Goal: Task Accomplishment & Management: Manage account settings

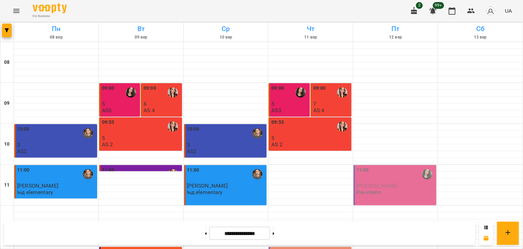
click at [165, 96] on div at bounding box center [173, 92] width 16 height 16
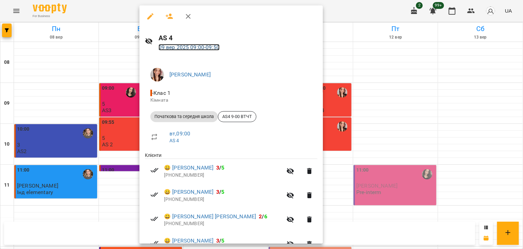
click at [183, 45] on link "09 вер 2025 09:00 - 09:50" at bounding box center [188, 47] width 61 height 6
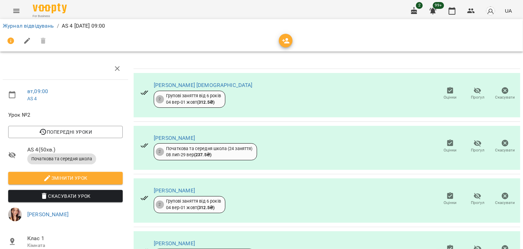
scroll to position [8, 0]
click at [446, 94] on span "Оцінки" at bounding box center [449, 97] width 13 height 6
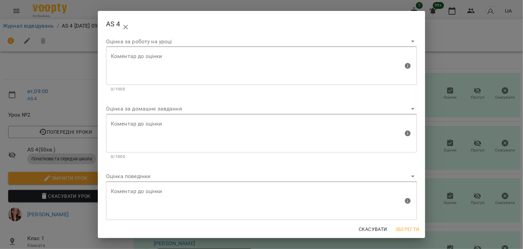
scroll to position [0, 0]
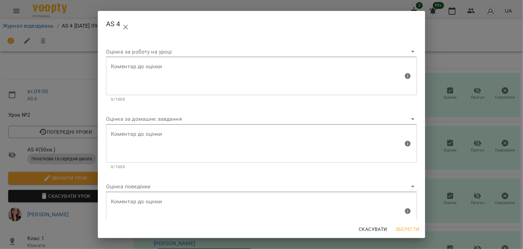
click at [444, 37] on div "AS 4 Оцінка за роботу на уроці Коментар до оцінки Коментар до оцінки 0/1000 Оці…" at bounding box center [261, 124] width 523 height 249
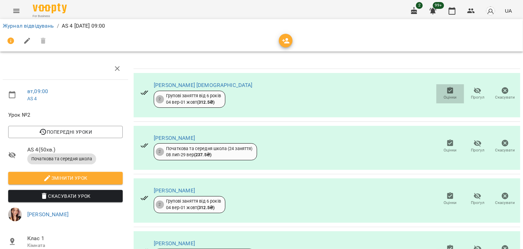
click at [447, 88] on icon "button" at bounding box center [450, 90] width 6 height 7
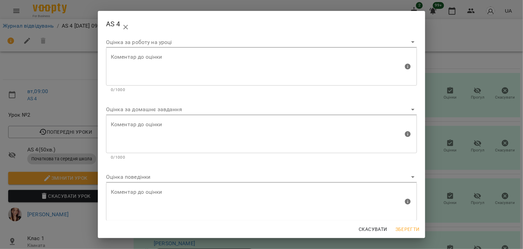
scroll to position [20, 0]
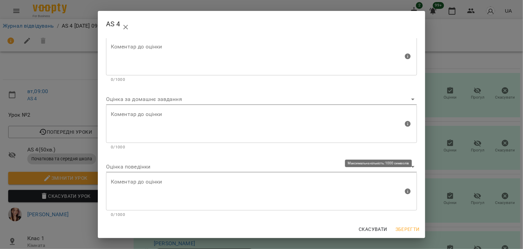
click at [149, 187] on textarea at bounding box center [257, 191] width 292 height 26
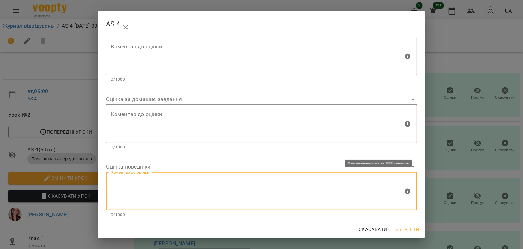
click at [221, 200] on textarea at bounding box center [257, 191] width 292 height 26
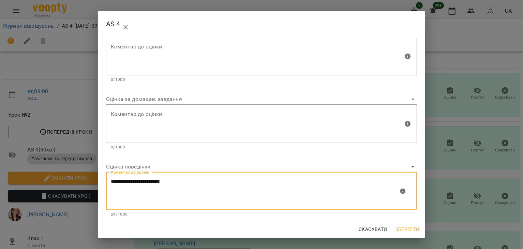
type textarea "**********"
click at [376, 229] on span "Скасувати" at bounding box center [372, 229] width 29 height 8
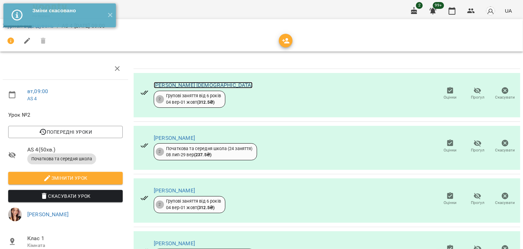
click at [169, 82] on link "[PERSON_NAME] [DEMOGRAPHIC_DATA]" at bounding box center [203, 85] width 99 height 6
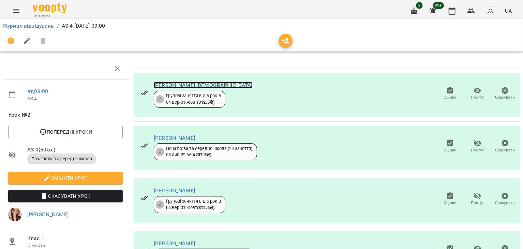
scroll to position [0, 0]
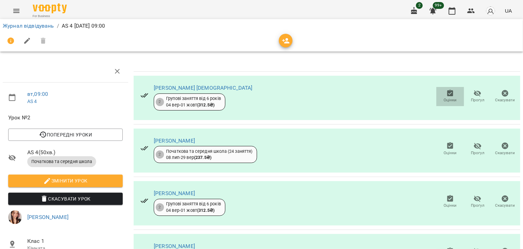
click at [444, 98] on span "Оцінки" at bounding box center [449, 100] width 13 height 6
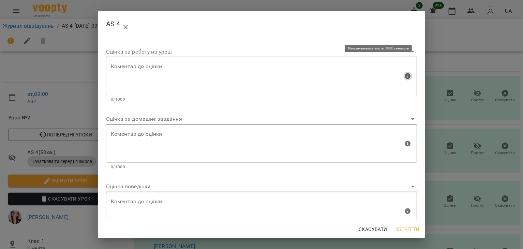
click at [405, 77] on icon "button" at bounding box center [407, 75] width 5 height 5
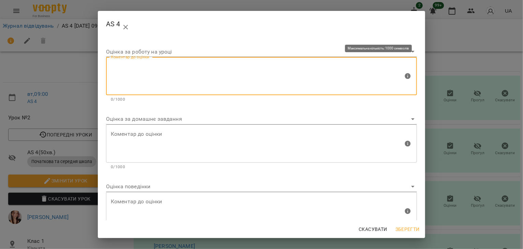
click at [354, 86] on textarea at bounding box center [257, 76] width 292 height 26
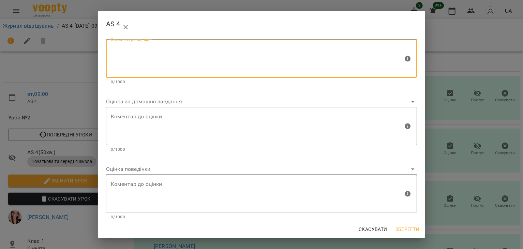
scroll to position [18, 0]
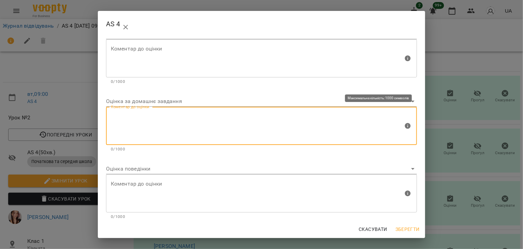
click at [279, 122] on textarea at bounding box center [257, 126] width 292 height 26
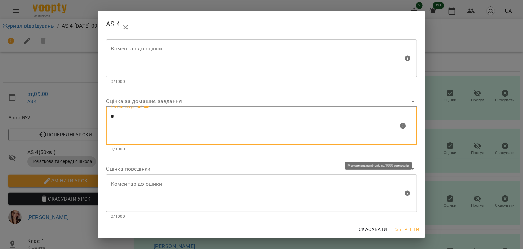
type textarea "*"
click at [139, 189] on textarea at bounding box center [257, 193] width 292 height 26
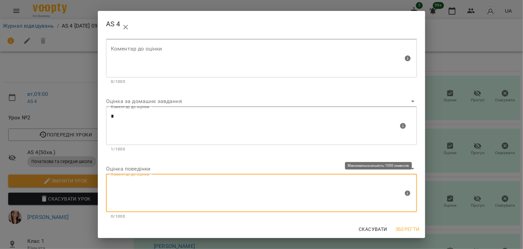
click at [140, 189] on textarea at bounding box center [257, 193] width 292 height 26
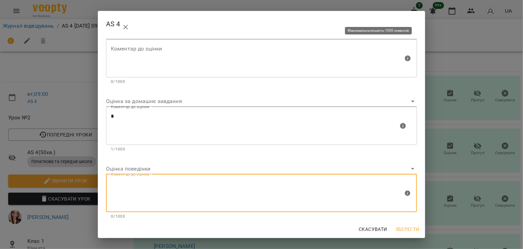
click at [166, 64] on textarea at bounding box center [257, 59] width 292 height 26
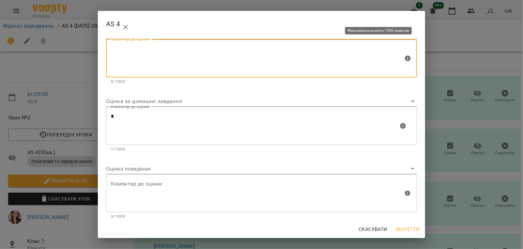
scroll to position [0, 0]
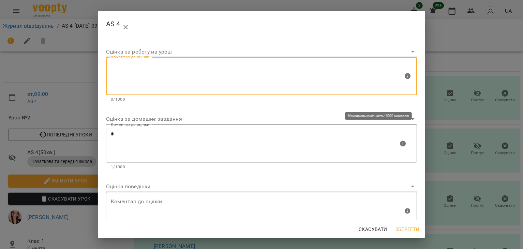
click at [137, 139] on textarea "*" at bounding box center [255, 144] width 288 height 26
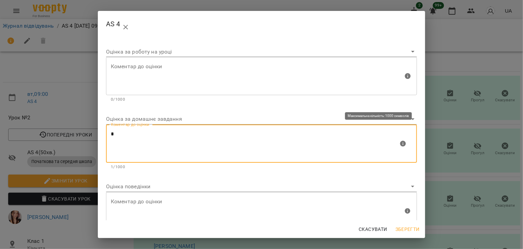
click at [134, 133] on textarea "*" at bounding box center [255, 144] width 288 height 26
drag, startPoint x: 134, startPoint y: 133, endPoint x: 103, endPoint y: 130, distance: 30.8
click at [103, 130] on div "Оцінка за роботу на уроці Коментар до оцінки Коментар до оцінки 0/1000 Оцінка з…" at bounding box center [261, 129] width 327 height 182
click at [117, 132] on textarea "*" at bounding box center [255, 144] width 288 height 26
click at [193, 79] on textarea at bounding box center [257, 76] width 292 height 26
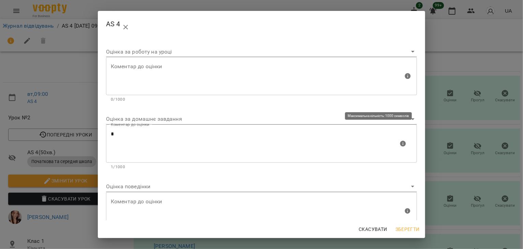
click at [196, 159] on div "* Коментар до оцінки" at bounding box center [261, 143] width 311 height 38
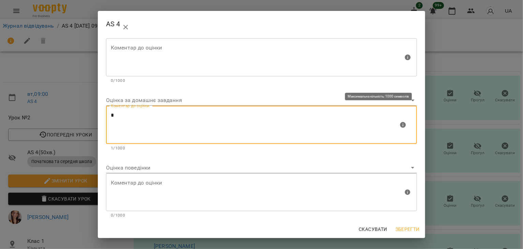
scroll to position [20, 0]
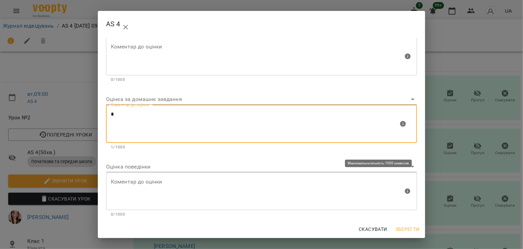
click at [169, 193] on textarea at bounding box center [257, 191] width 292 height 26
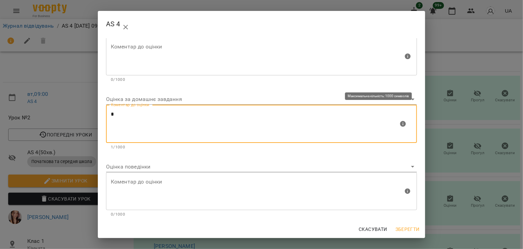
click at [160, 117] on textarea "*" at bounding box center [255, 124] width 288 height 26
click at [175, 119] on textarea "*" at bounding box center [255, 124] width 288 height 26
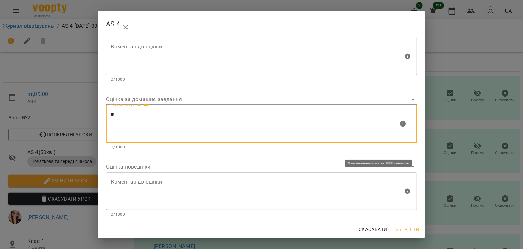
click at [176, 194] on textarea at bounding box center [257, 191] width 292 height 26
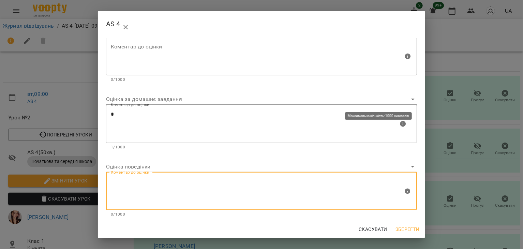
scroll to position [0, 0]
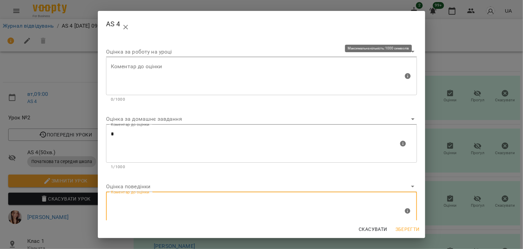
click at [197, 71] on textarea at bounding box center [257, 76] width 292 height 26
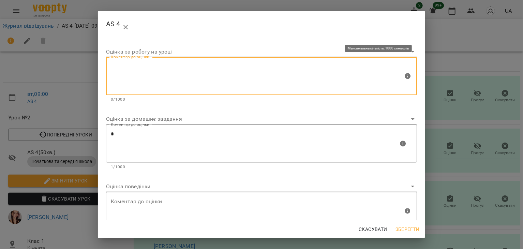
click at [130, 86] on textarea at bounding box center [257, 76] width 292 height 26
click at [133, 132] on textarea "*" at bounding box center [255, 144] width 288 height 26
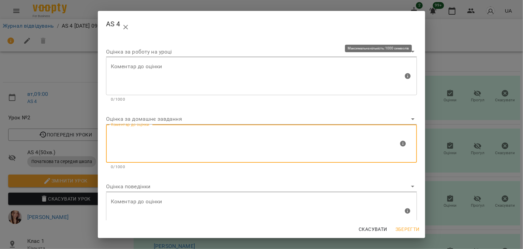
click at [132, 75] on textarea at bounding box center [257, 76] width 292 height 26
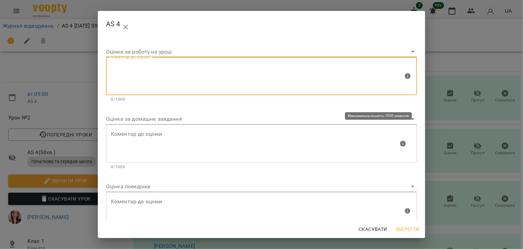
click at [144, 136] on textarea at bounding box center [255, 144] width 288 height 26
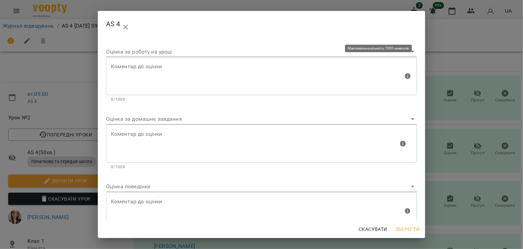
click at [156, 62] on div "Коментар до оцінки" at bounding box center [261, 76] width 311 height 38
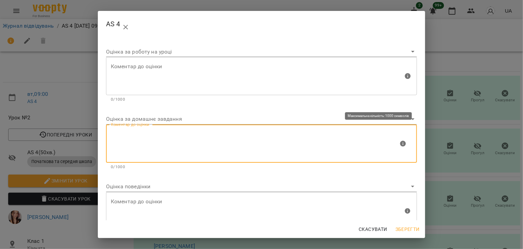
click at [162, 131] on textarea at bounding box center [255, 144] width 288 height 26
type textarea "*"
click at [460, 36] on div "AS 4 Оцінка за роботу на уроці Коментар до оцінки Коментар до оцінки 0/1000 Оці…" at bounding box center [261, 124] width 523 height 249
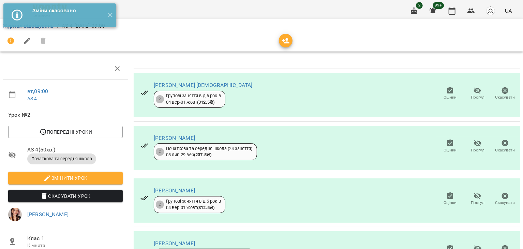
scroll to position [57, 0]
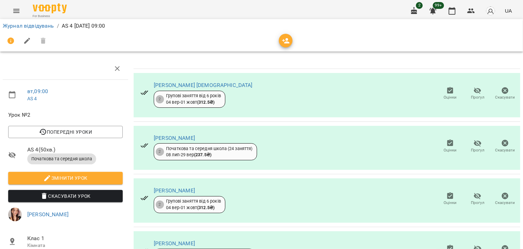
click at [446, 192] on icon "button" at bounding box center [450, 196] width 8 height 8
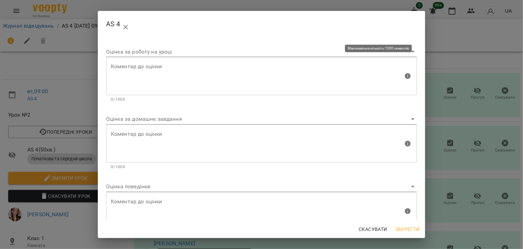
click at [223, 73] on textarea at bounding box center [257, 76] width 292 height 26
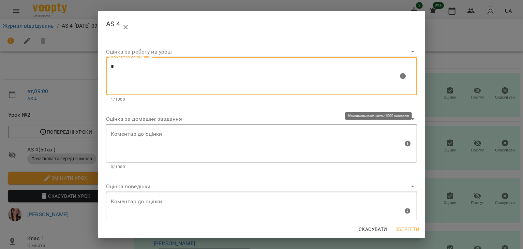
type textarea "*"
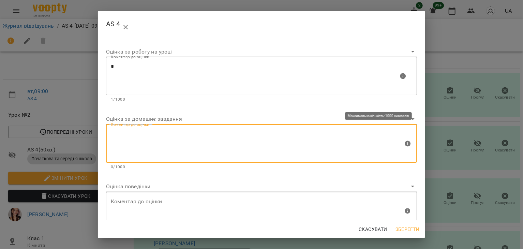
click at [166, 142] on textarea at bounding box center [257, 143] width 292 height 26
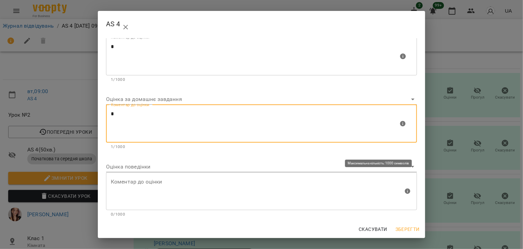
type textarea "*"
click at [178, 182] on textarea at bounding box center [257, 191] width 292 height 26
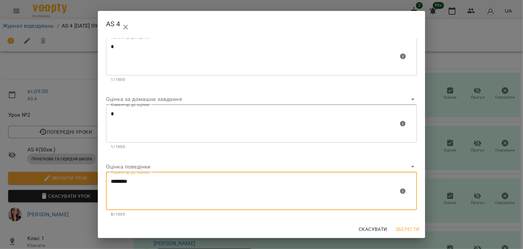
type textarea "********"
click at [407, 229] on span "Зберегти" at bounding box center [407, 229] width 24 height 8
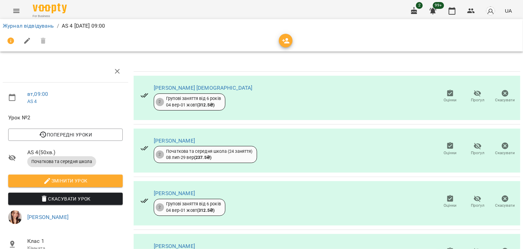
scroll to position [34, 0]
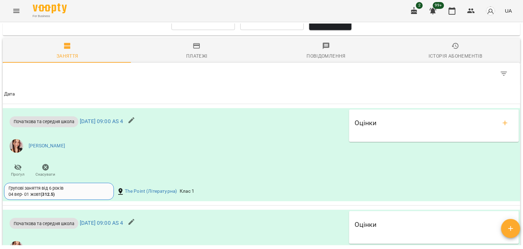
scroll to position [374, 0]
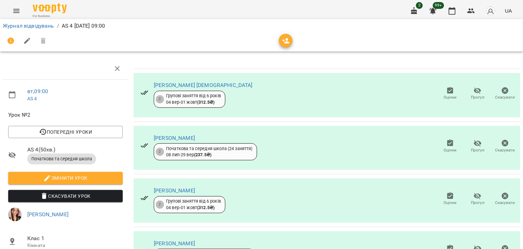
scroll to position [34, 0]
click at [195, 187] on link "[PERSON_NAME]" at bounding box center [174, 190] width 41 height 6
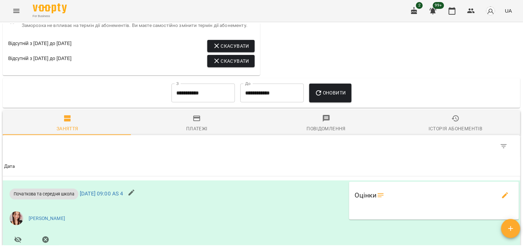
scroll to position [609, 0]
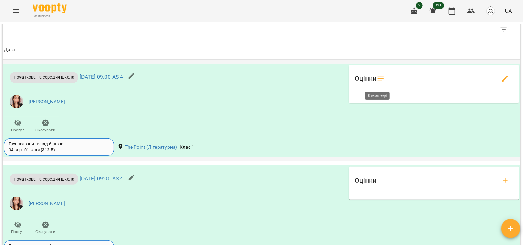
click at [378, 81] on icon at bounding box center [381, 79] width 6 height 4
click at [376, 87] on div "Оцінки" at bounding box center [433, 79] width 159 height 16
click at [502, 82] on icon "edit evaluations" at bounding box center [505, 79] width 6 height 6
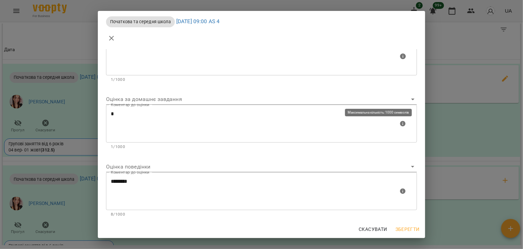
scroll to position [0, 0]
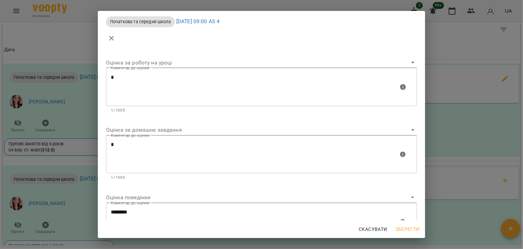
click at [365, 232] on span "Скасувати" at bounding box center [372, 229] width 29 height 8
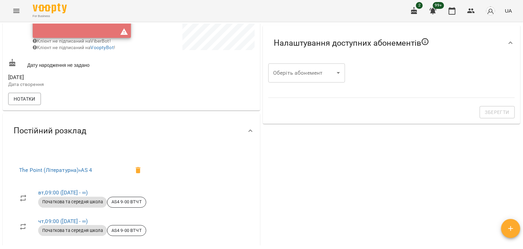
scroll to position [123, 0]
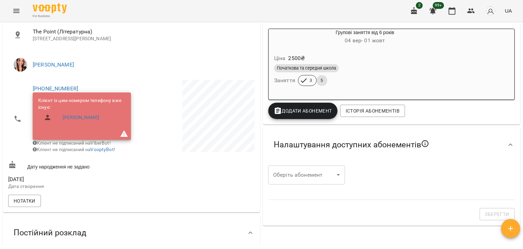
click at [18, 7] on icon "Menu" at bounding box center [16, 11] width 8 height 8
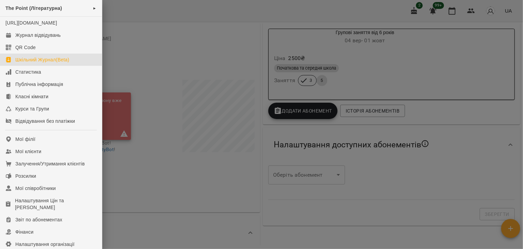
click at [44, 63] on div "Шкільний Журнал(Beta)" at bounding box center [42, 59] width 54 height 7
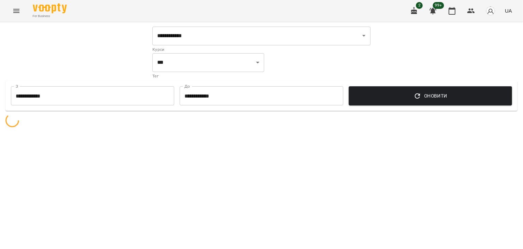
click at [101, 92] on input "**********" at bounding box center [92, 95] width 163 height 19
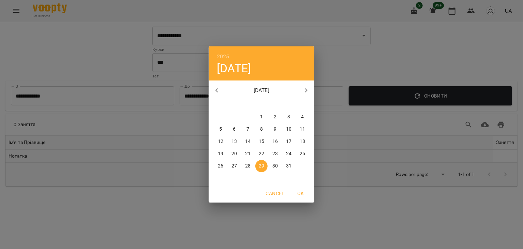
click at [214, 92] on icon "button" at bounding box center [217, 90] width 8 height 8
click at [305, 92] on icon "button" at bounding box center [306, 90] width 8 height 8
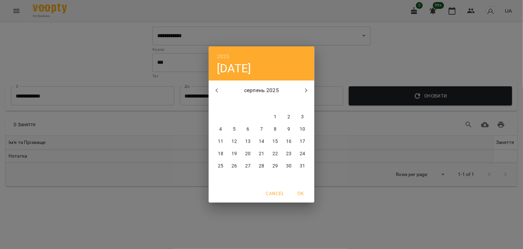
click at [305, 92] on icon "button" at bounding box center [306, 90] width 8 height 8
click at [235, 127] on span "9" at bounding box center [234, 129] width 12 height 7
type input "**********"
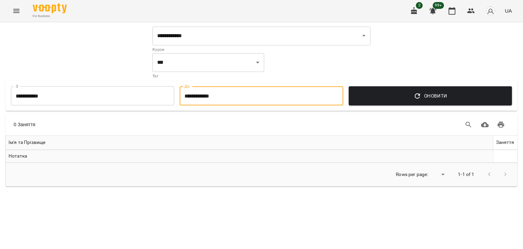
click at [268, 99] on input "**********" at bounding box center [261, 95] width 163 height 19
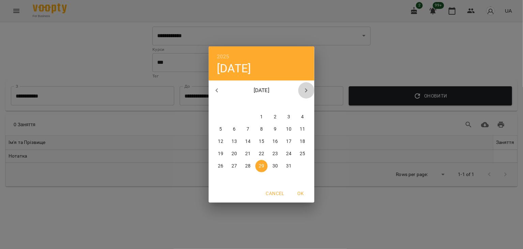
click at [302, 91] on button "button" at bounding box center [306, 90] width 16 height 16
drag, startPoint x: 302, startPoint y: 91, endPoint x: 236, endPoint y: 128, distance: 75.1
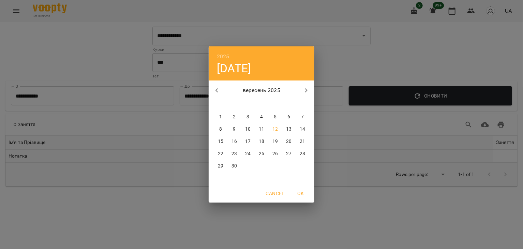
click at [236, 128] on div "вересень 2025 пн вт ср чт пт сб нд 1 2 3 4 5 6 7 8 9 10 11 12 13 14 15 16 17 18…" at bounding box center [262, 132] width 106 height 104
click at [233, 130] on p "9" at bounding box center [234, 129] width 3 height 7
type input "**********"
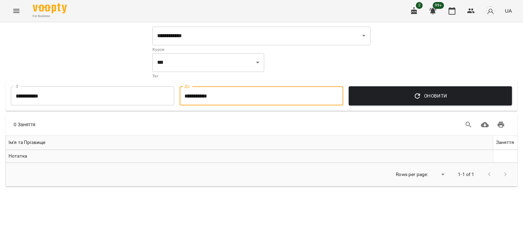
click at [357, 96] on span "Оновити" at bounding box center [430, 96] width 152 height 8
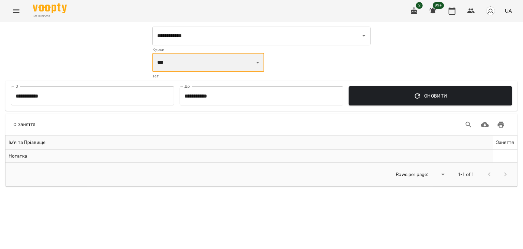
click at [163, 61] on select "**********" at bounding box center [208, 62] width 112 height 19
select select "**********"
click at [152, 53] on select "**********" at bounding box center [208, 62] width 112 height 19
select select "**********"
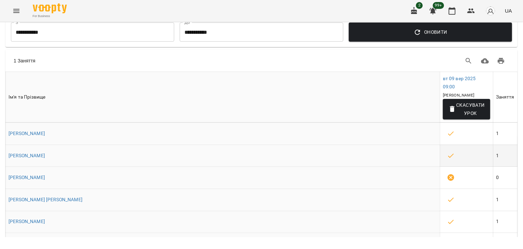
scroll to position [63, 0]
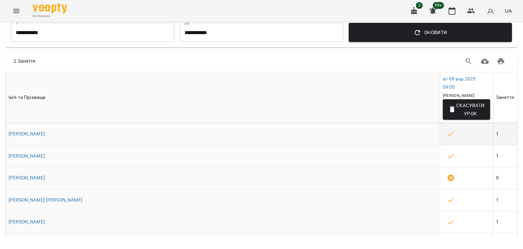
click at [174, 145] on td "[PERSON_NAME]" at bounding box center [223, 134] width 434 height 22
click at [447, 138] on icon "button" at bounding box center [451, 134] width 8 height 8
click at [419, 139] on div at bounding box center [261, 124] width 523 height 249
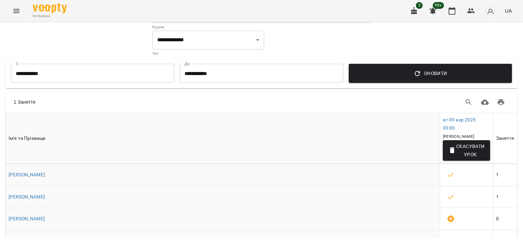
scroll to position [29, 0]
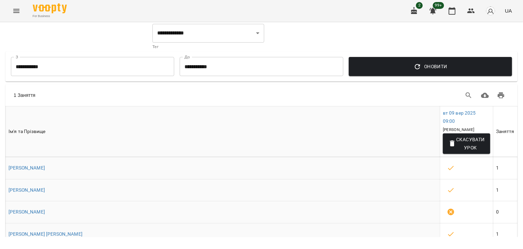
click at [246, 70] on input "**********" at bounding box center [261, 66] width 163 height 19
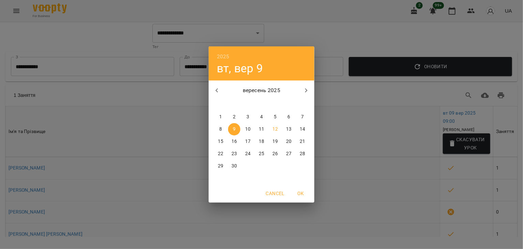
click at [276, 128] on p "12" at bounding box center [274, 129] width 5 height 7
type input "**********"
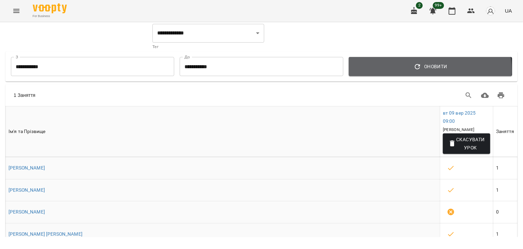
click at [404, 70] on span "Оновити" at bounding box center [430, 66] width 152 height 8
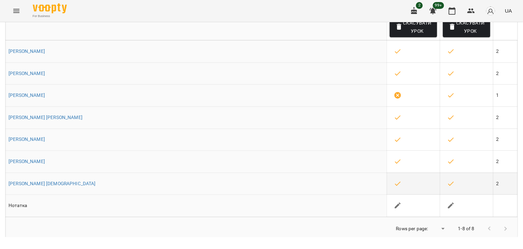
scroll to position [0, 0]
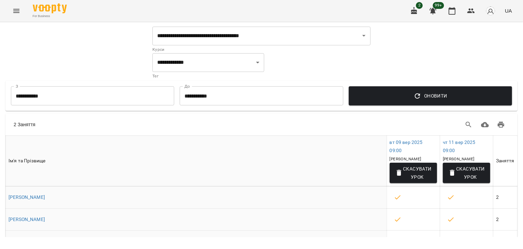
click at [17, 10] on icon "Menu" at bounding box center [16, 11] width 8 height 8
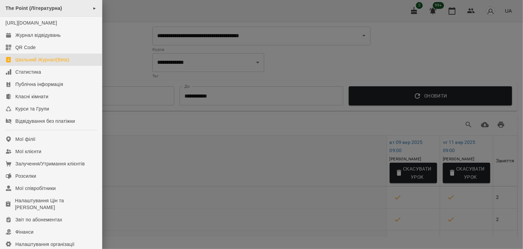
click at [47, 12] on div "The Point (Літературна) ►" at bounding box center [51, 8] width 102 height 17
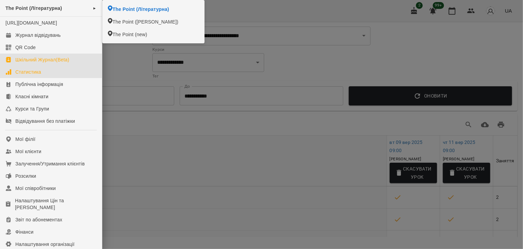
click at [36, 75] on div "Статистика" at bounding box center [28, 71] width 26 height 7
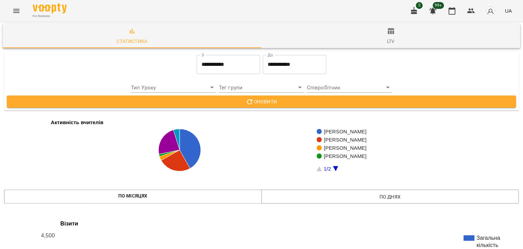
scroll to position [3, 0]
click at [24, 11] on div "For Business 2 99+ UA" at bounding box center [261, 11] width 523 height 22
click at [15, 11] on icon "Menu" at bounding box center [16, 11] width 6 height 4
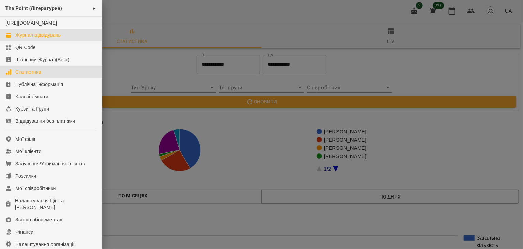
click at [43, 39] on div "Журнал відвідувань" at bounding box center [37, 35] width 45 height 7
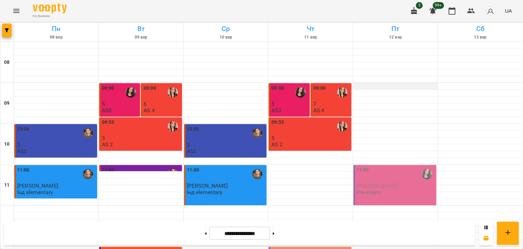
click at [375, 88] on div at bounding box center [395, 86] width 84 height 7
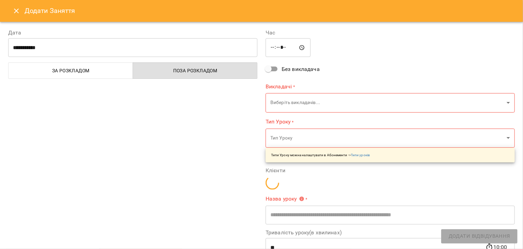
type input "**********"
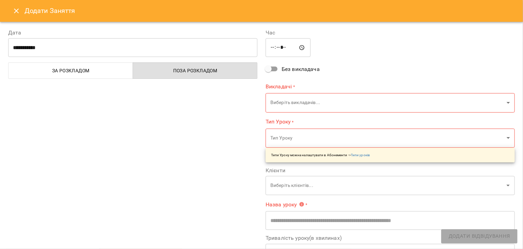
click at [14, 12] on icon "Close" at bounding box center [16, 11] width 5 height 5
